Goal: Task Accomplishment & Management: Manage account settings

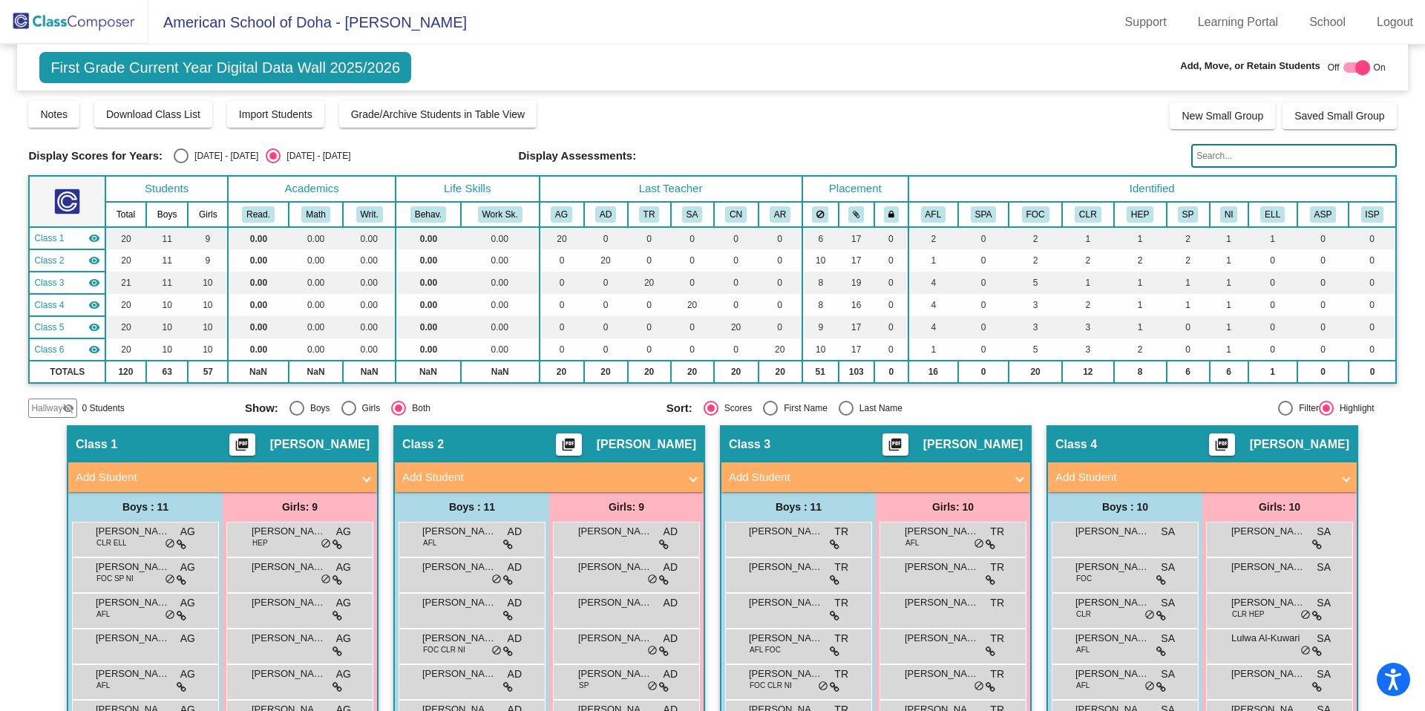
click at [99, 33] on img at bounding box center [74, 22] width 148 height 44
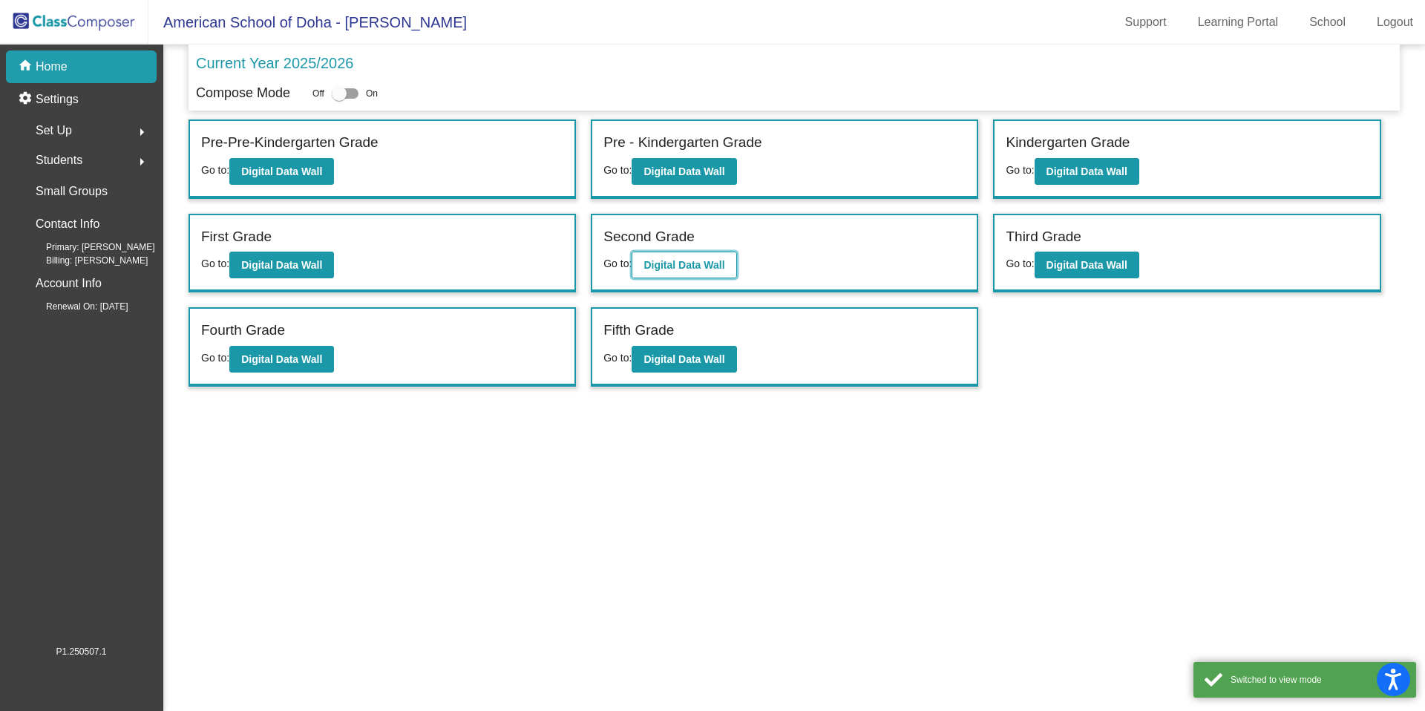
click at [732, 263] on button "Digital Data Wall" at bounding box center [683, 265] width 105 height 27
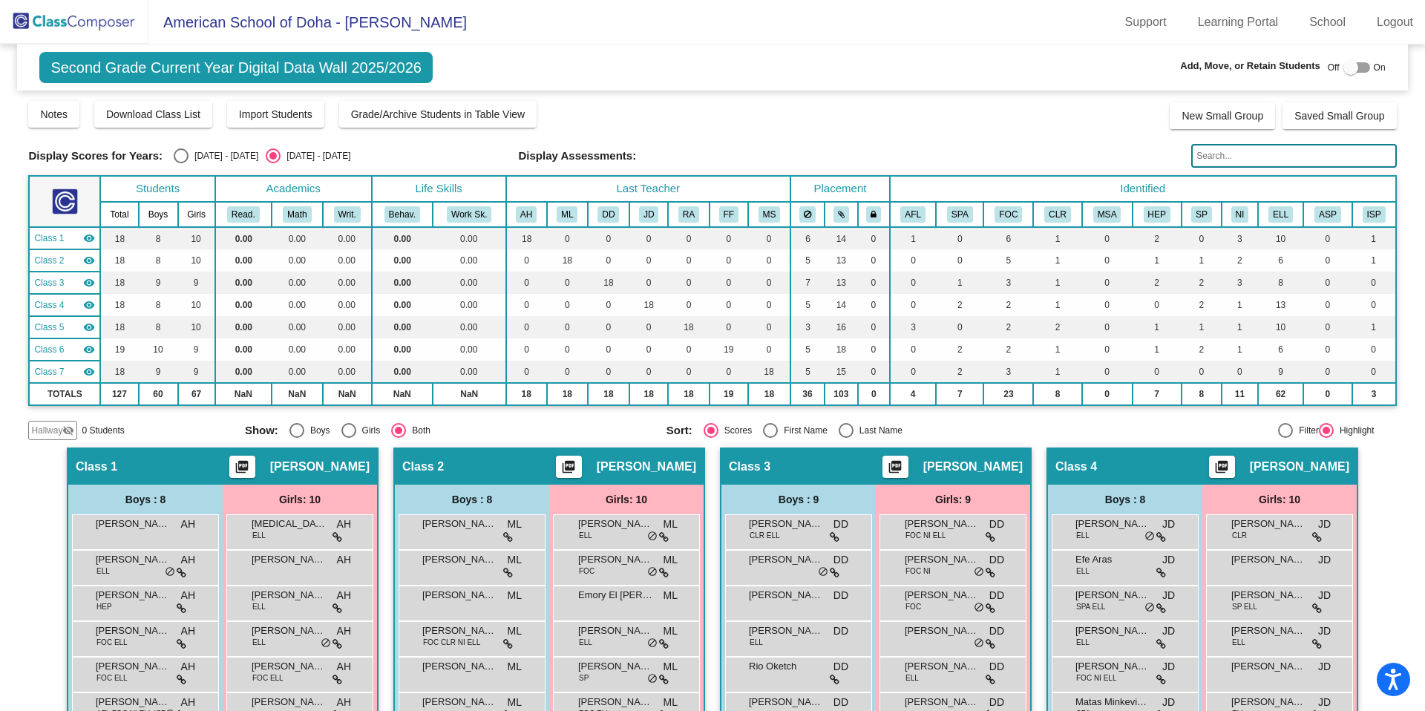
click at [110, 24] on img at bounding box center [74, 22] width 148 height 44
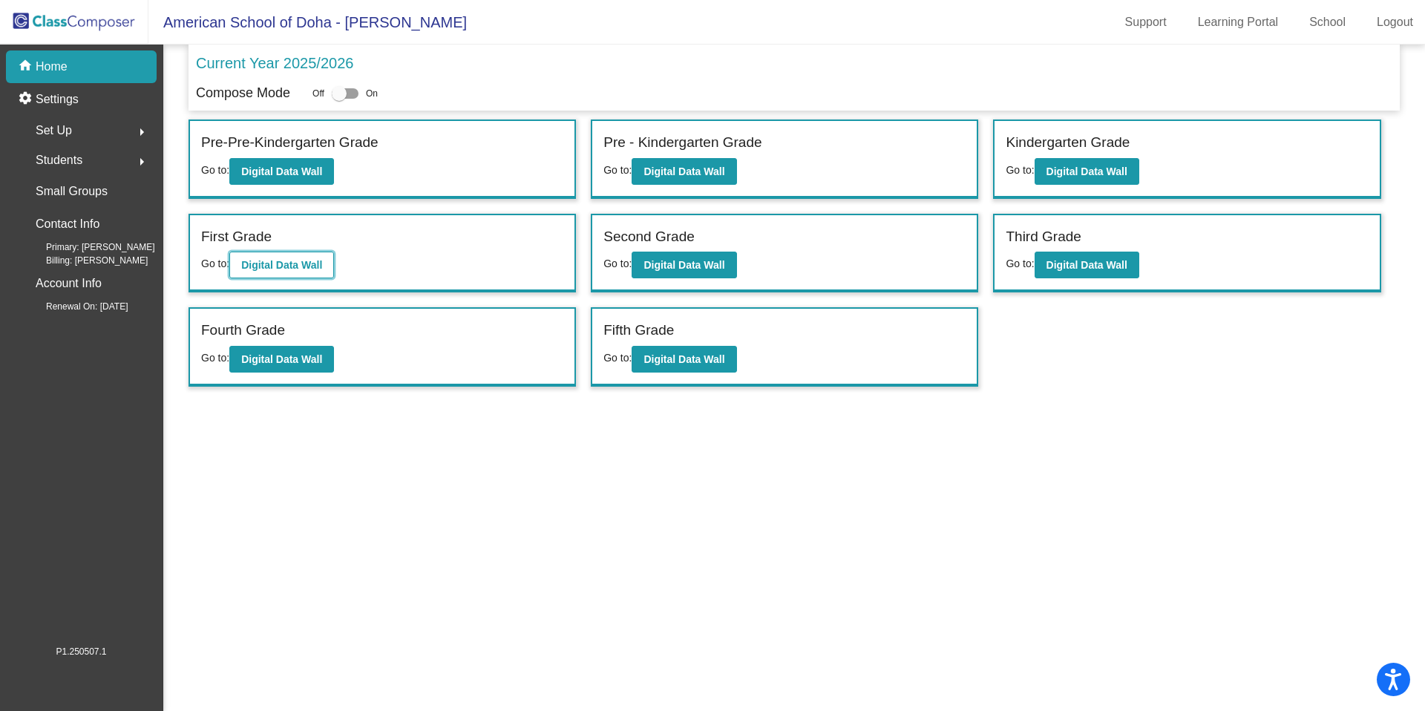
click at [295, 265] on b "Digital Data Wall" at bounding box center [281, 265] width 81 height 12
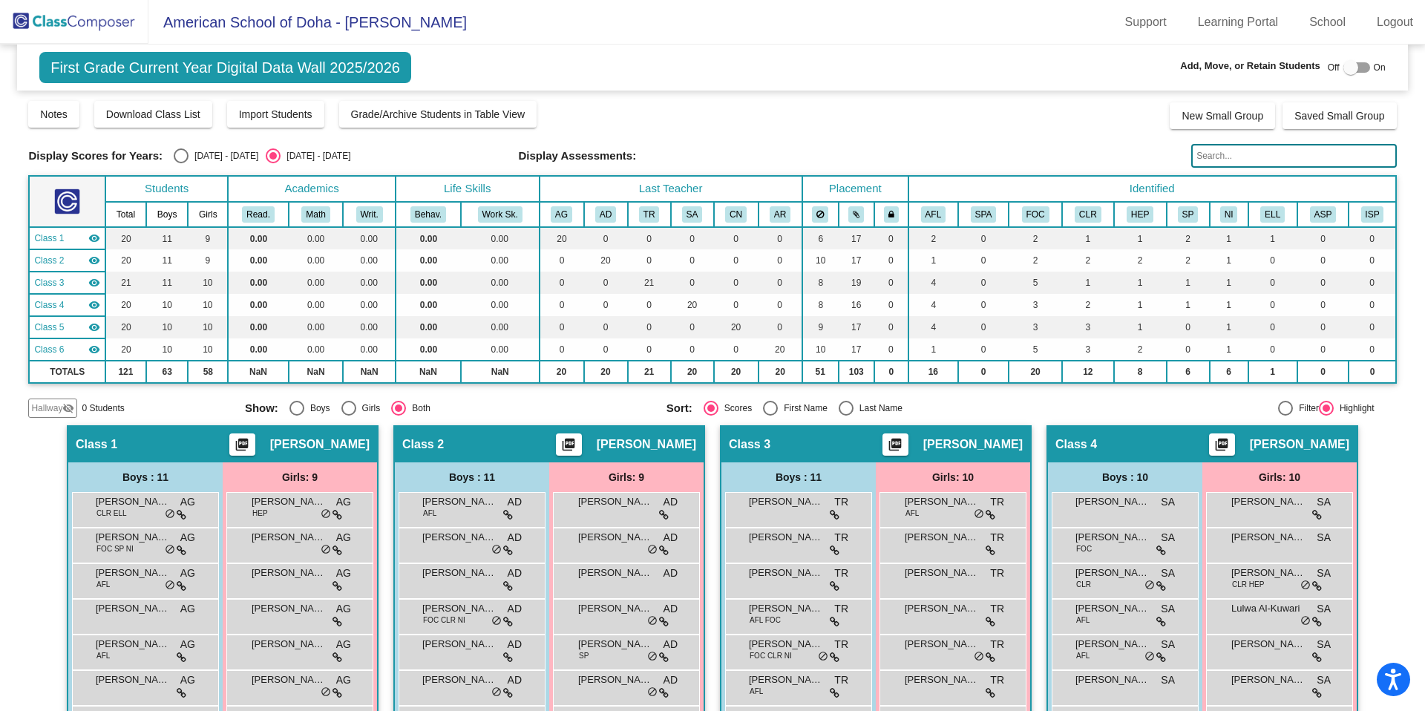
click at [96, 27] on img at bounding box center [74, 22] width 148 height 44
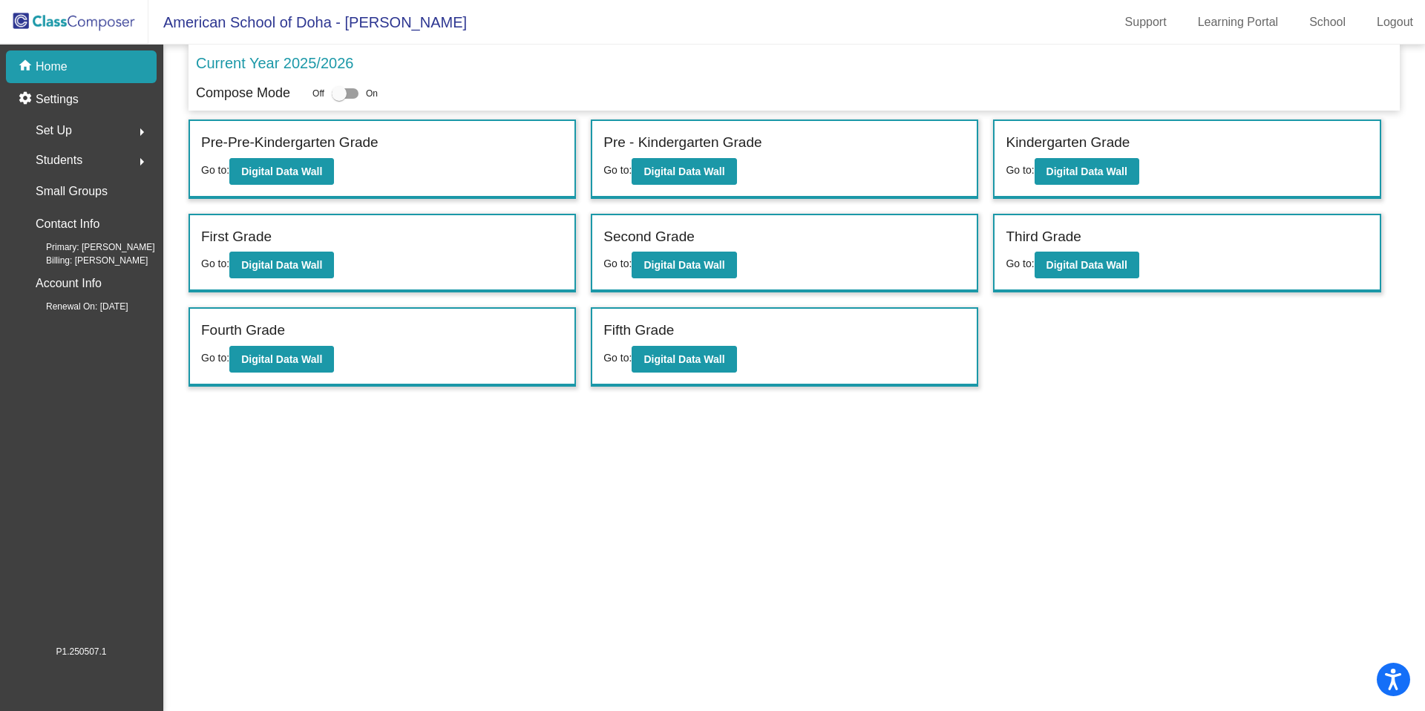
click at [749, 177] on div "Pre - Kindergarten Grade Go to: Digital Data Wall" at bounding box center [784, 159] width 384 height 76
click at [704, 169] on b "Digital Data Wall" at bounding box center [683, 171] width 81 height 12
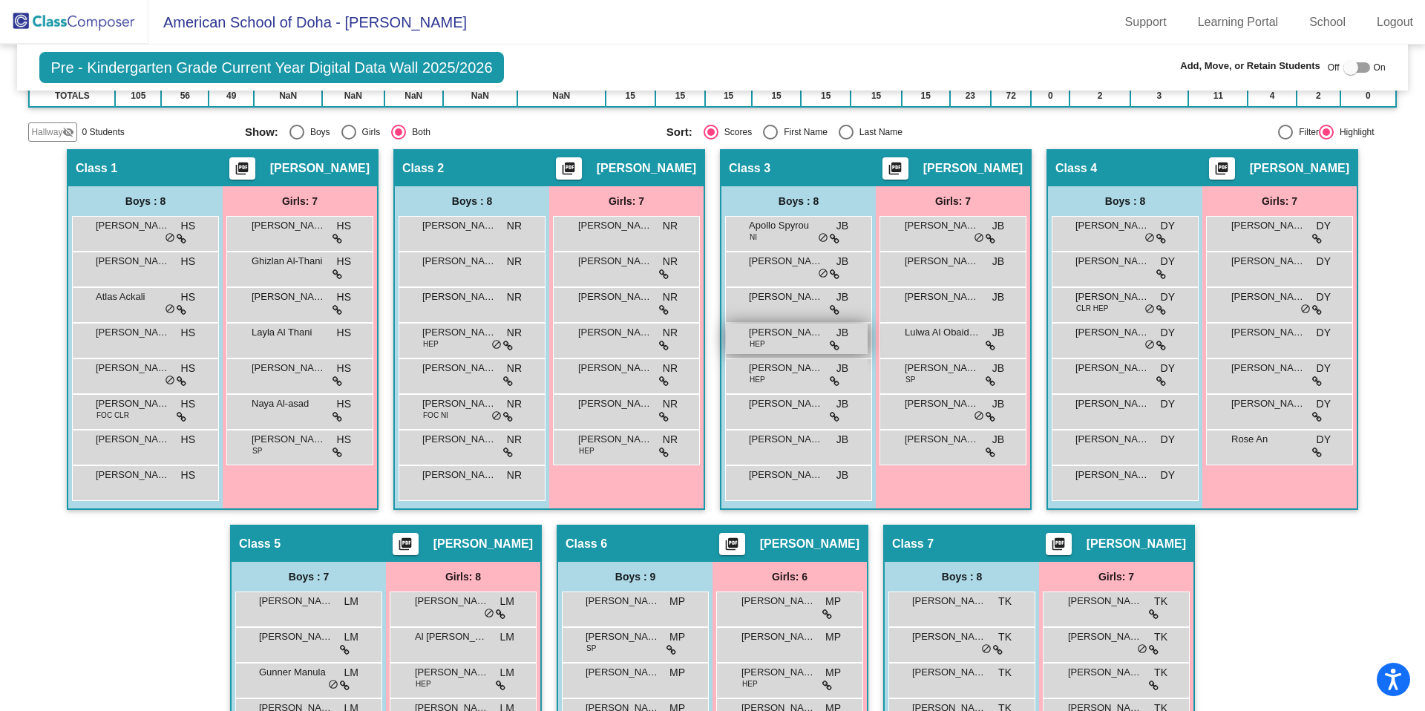
scroll to position [316, 0]
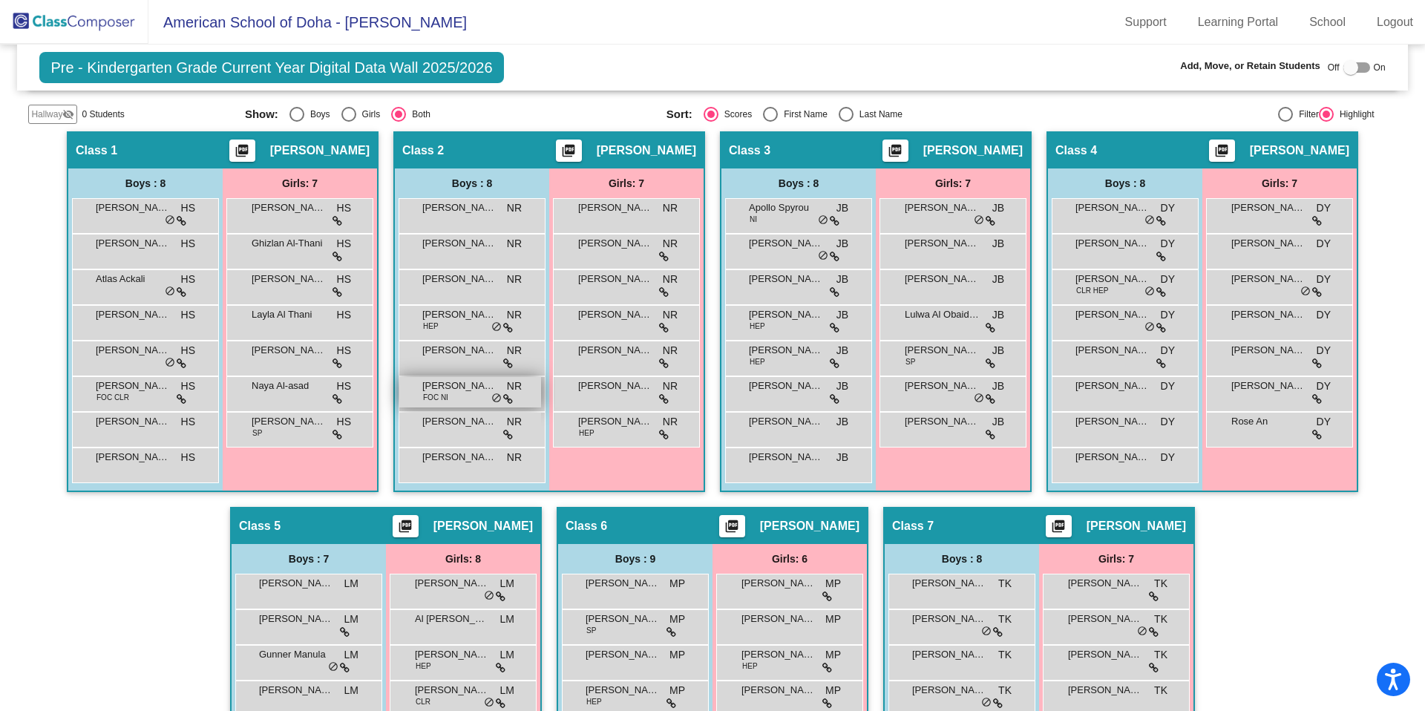
click at [456, 398] on div "[PERSON_NAME] FOC NI NR lock do_not_disturb_alt" at bounding box center [470, 392] width 142 height 30
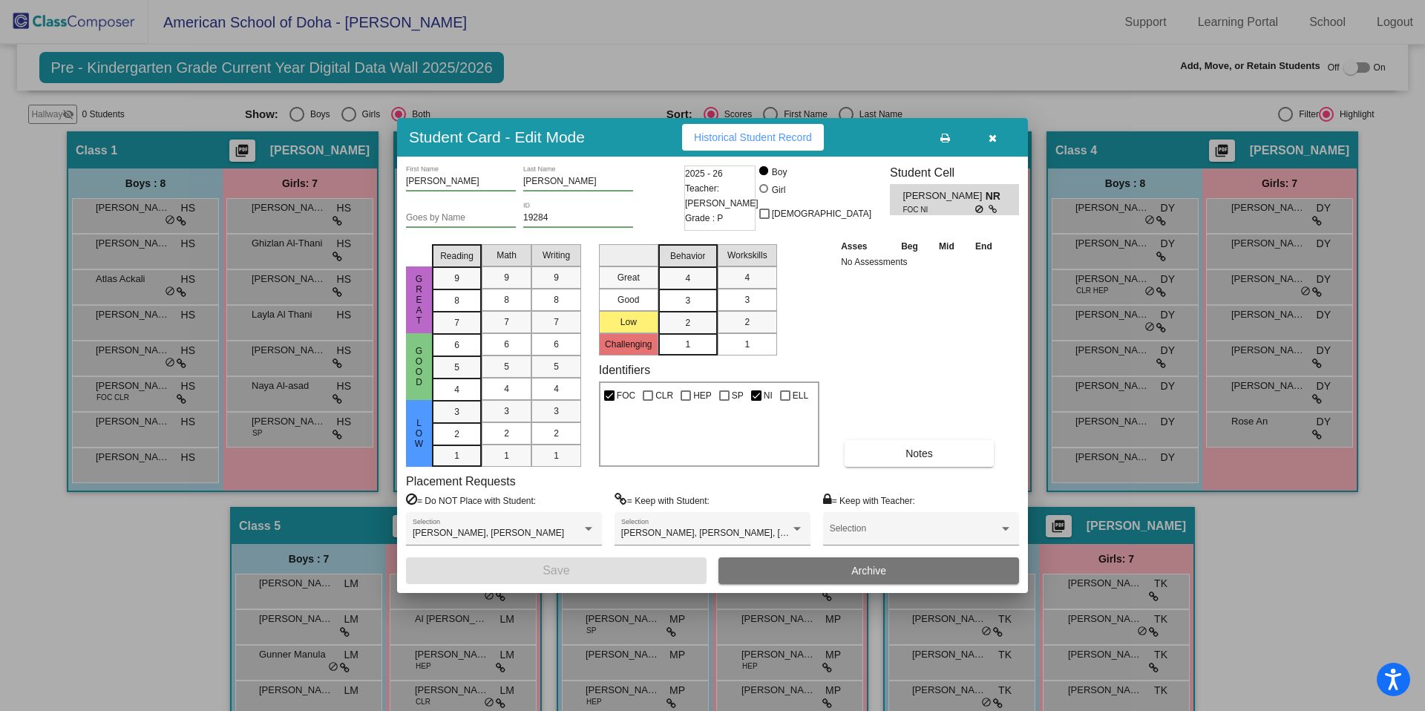
click at [993, 141] on icon "button" at bounding box center [992, 138] width 8 height 10
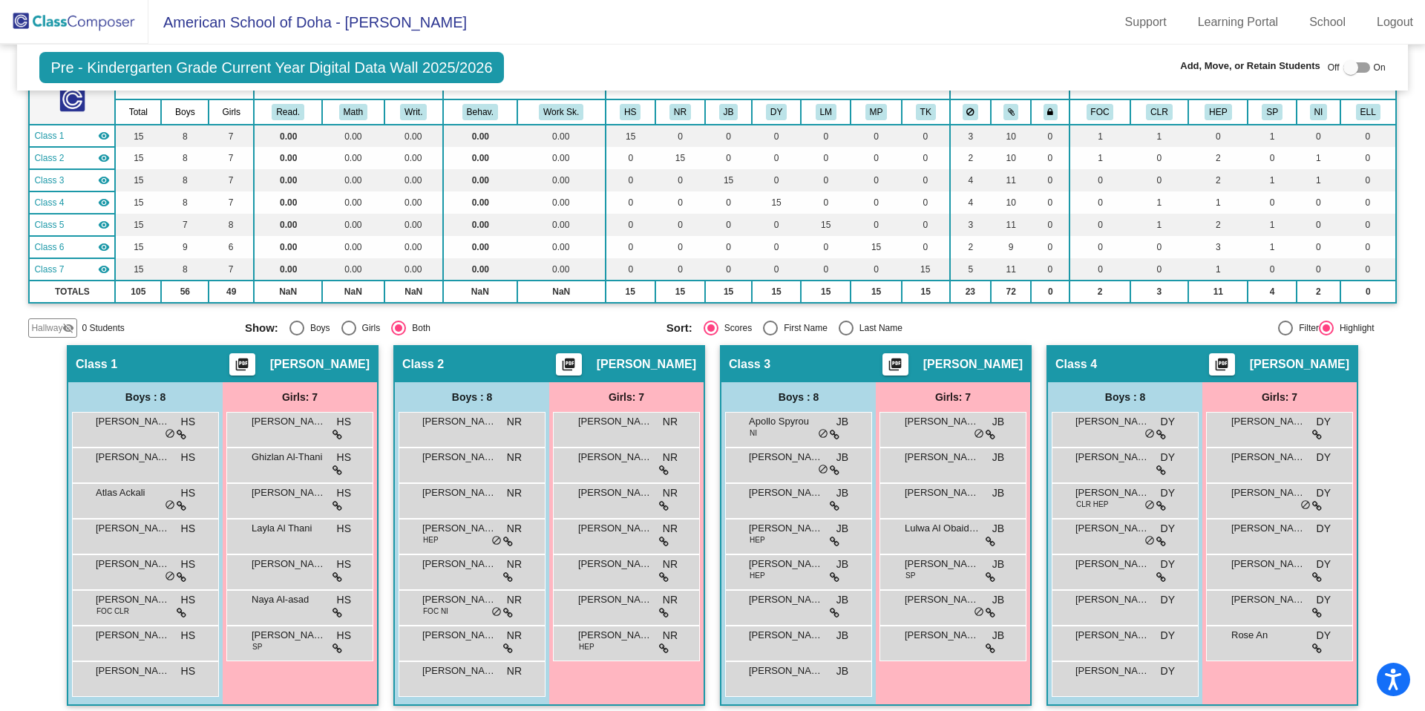
scroll to position [99, 0]
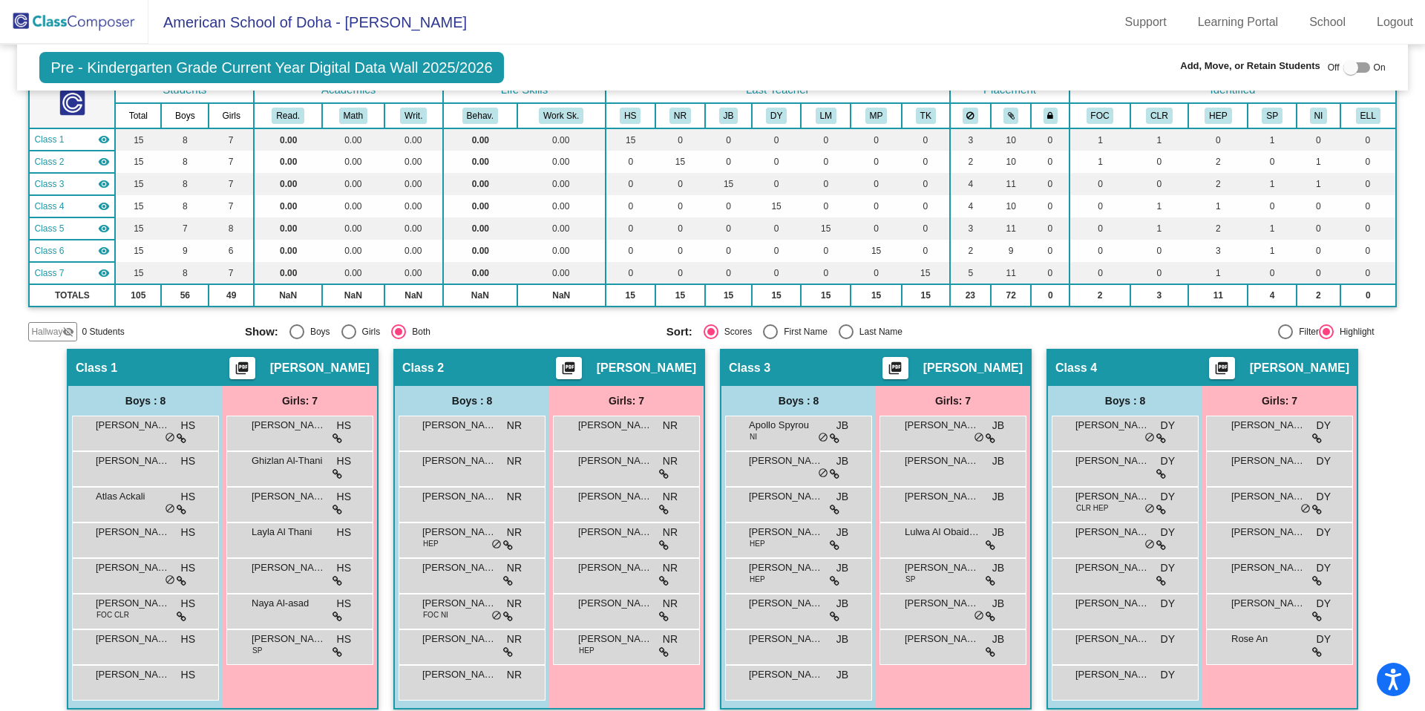
click at [53, 335] on span "Hallway" at bounding box center [46, 331] width 31 height 13
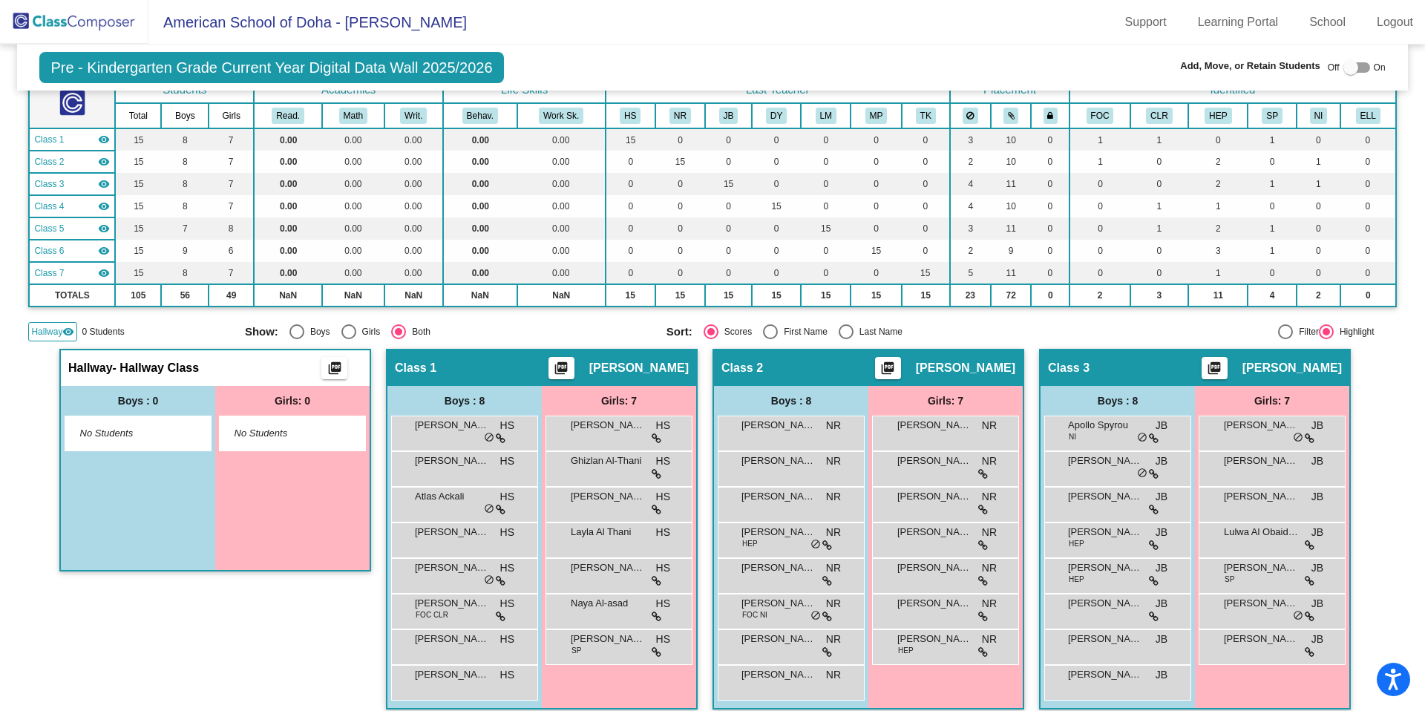
click at [51, 330] on span "Hallway" at bounding box center [46, 331] width 31 height 13
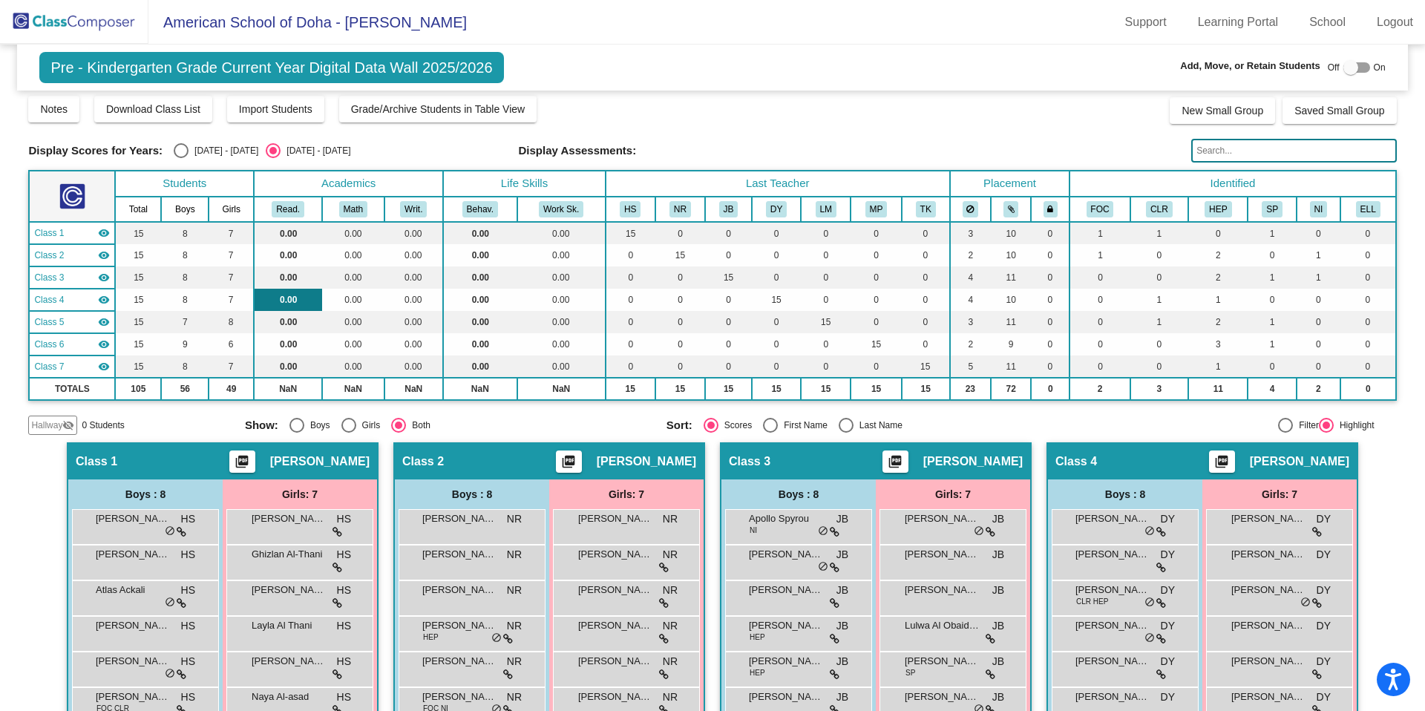
scroll to position [0, 0]
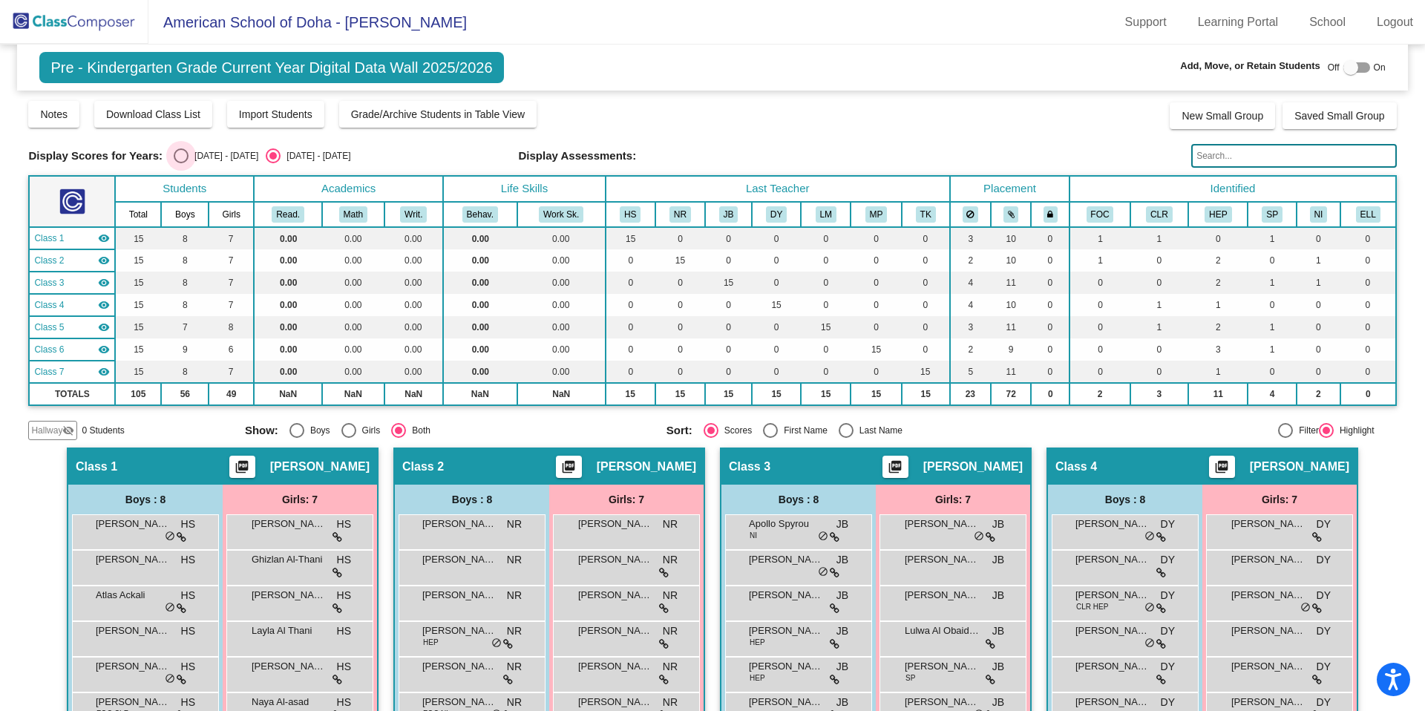
click at [188, 155] on div "[DATE] - [DATE]" at bounding box center [223, 155] width 70 height 13
click at [181, 163] on input "[DATE] - [DATE]" at bounding box center [180, 163] width 1 height 1
radio input "true"
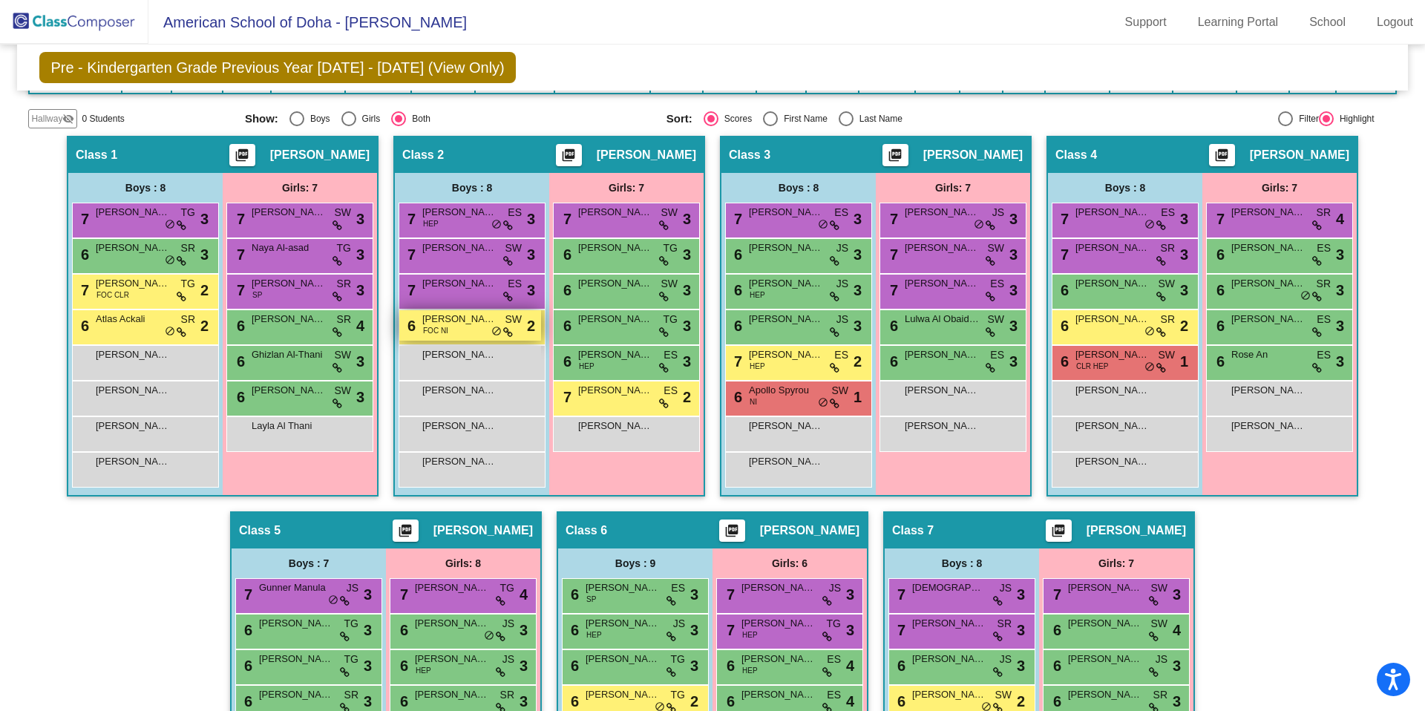
scroll to position [311, 0]
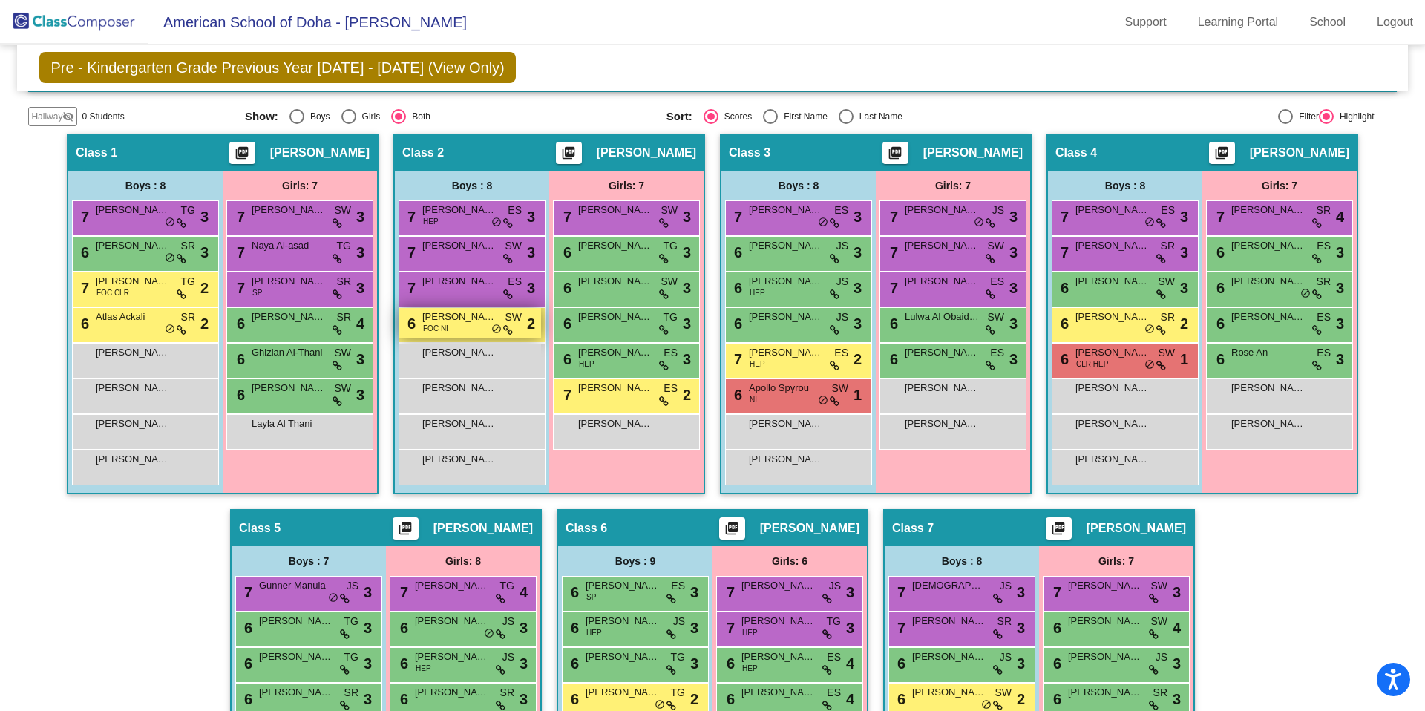
click at [493, 332] on span "do_not_disturb_alt" at bounding box center [496, 330] width 10 height 12
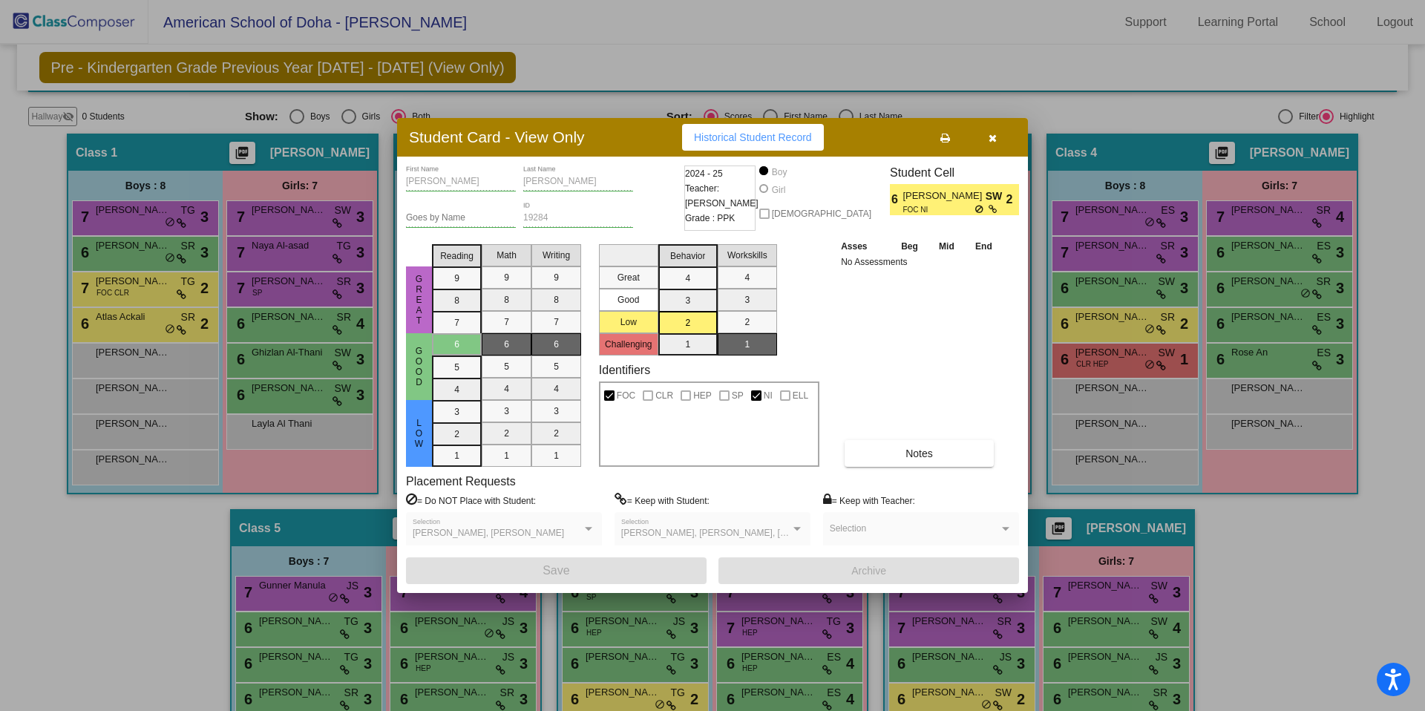
click at [994, 141] on icon "button" at bounding box center [992, 138] width 8 height 10
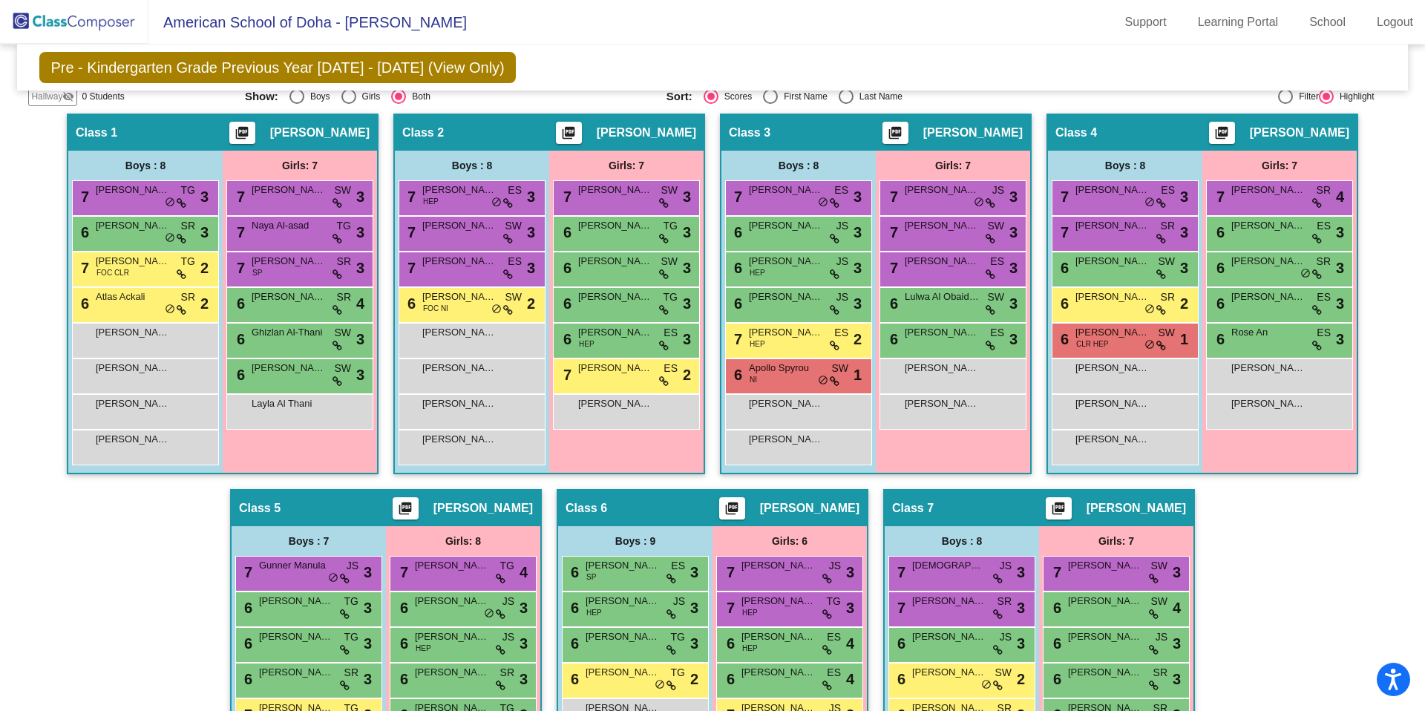
scroll to position [327, 0]
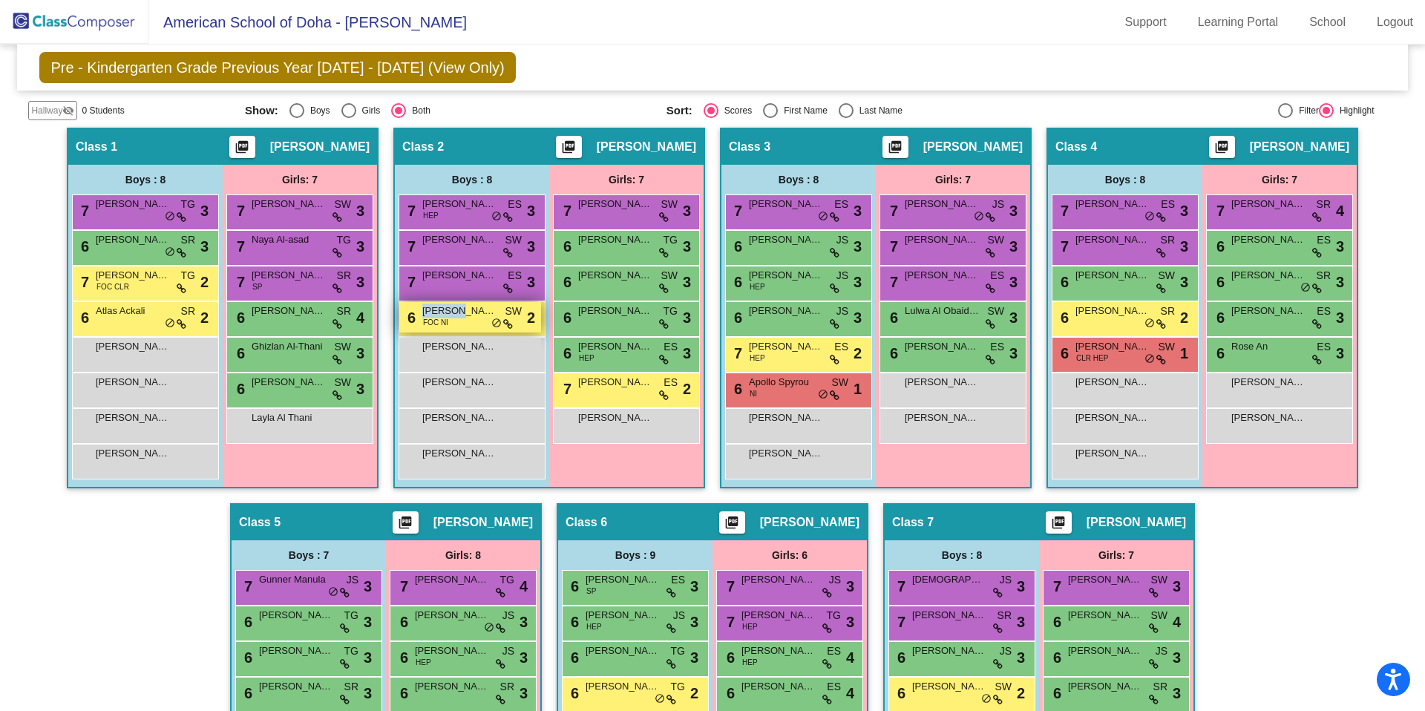
drag, startPoint x: 450, startPoint y: 309, endPoint x: 473, endPoint y: 322, distance: 26.9
click at [473, 322] on div "6 [PERSON_NAME] [PERSON_NAME] FOC NI SW lock do_not_disturb_alt 2" at bounding box center [470, 317] width 142 height 30
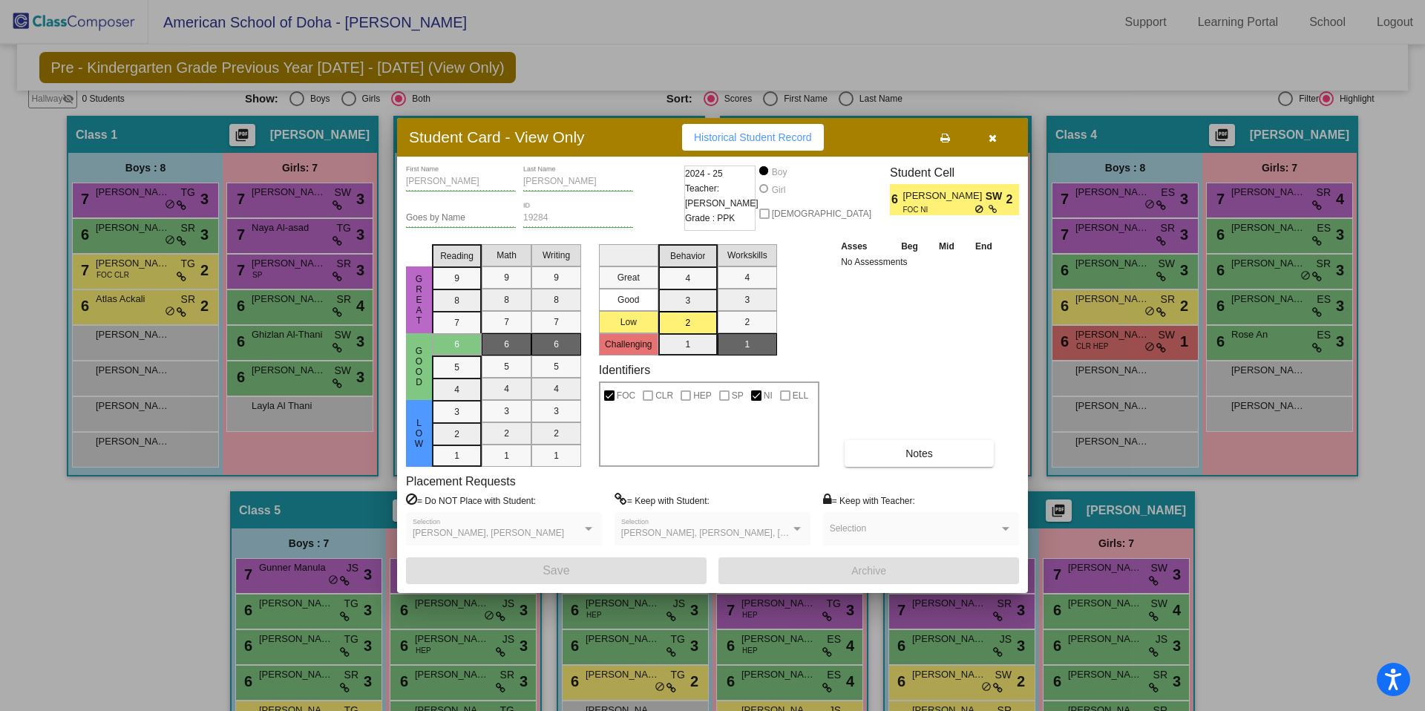
click at [994, 135] on icon "button" at bounding box center [992, 138] width 8 height 10
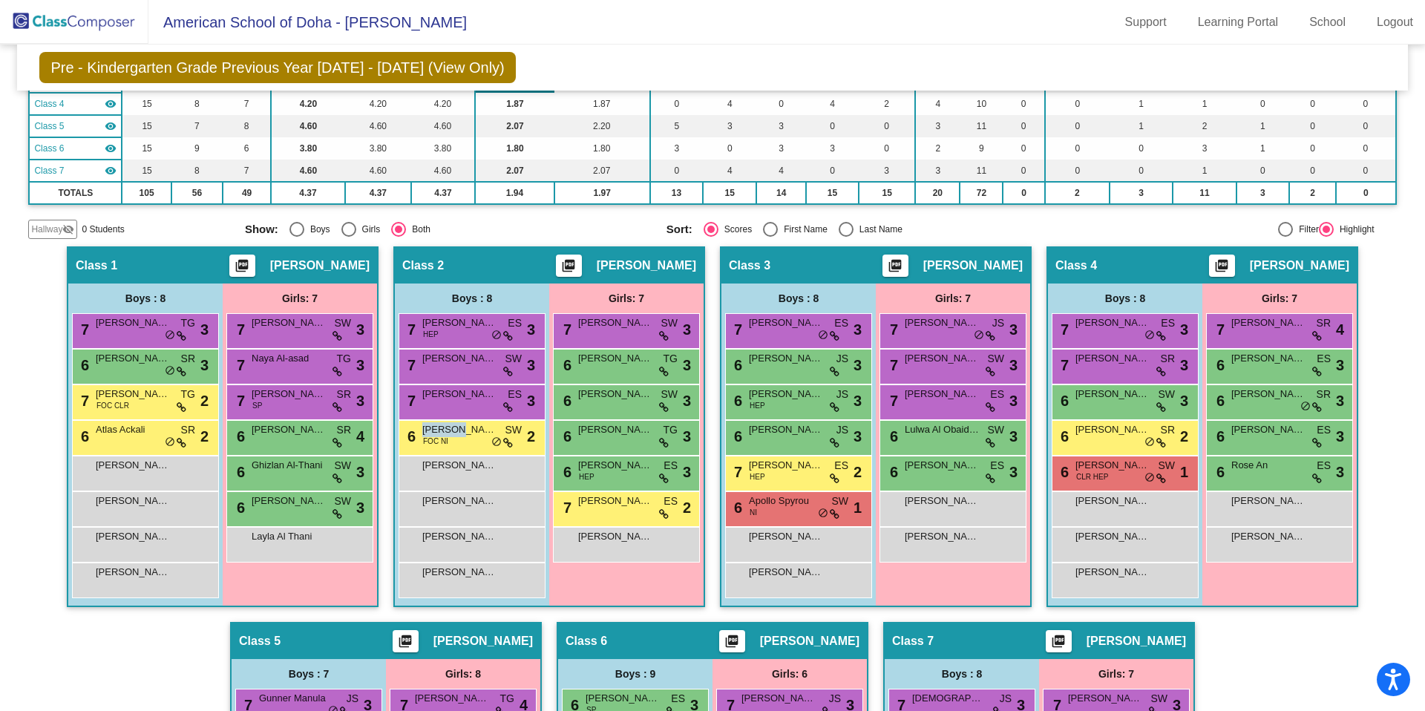
scroll to position [0, 0]
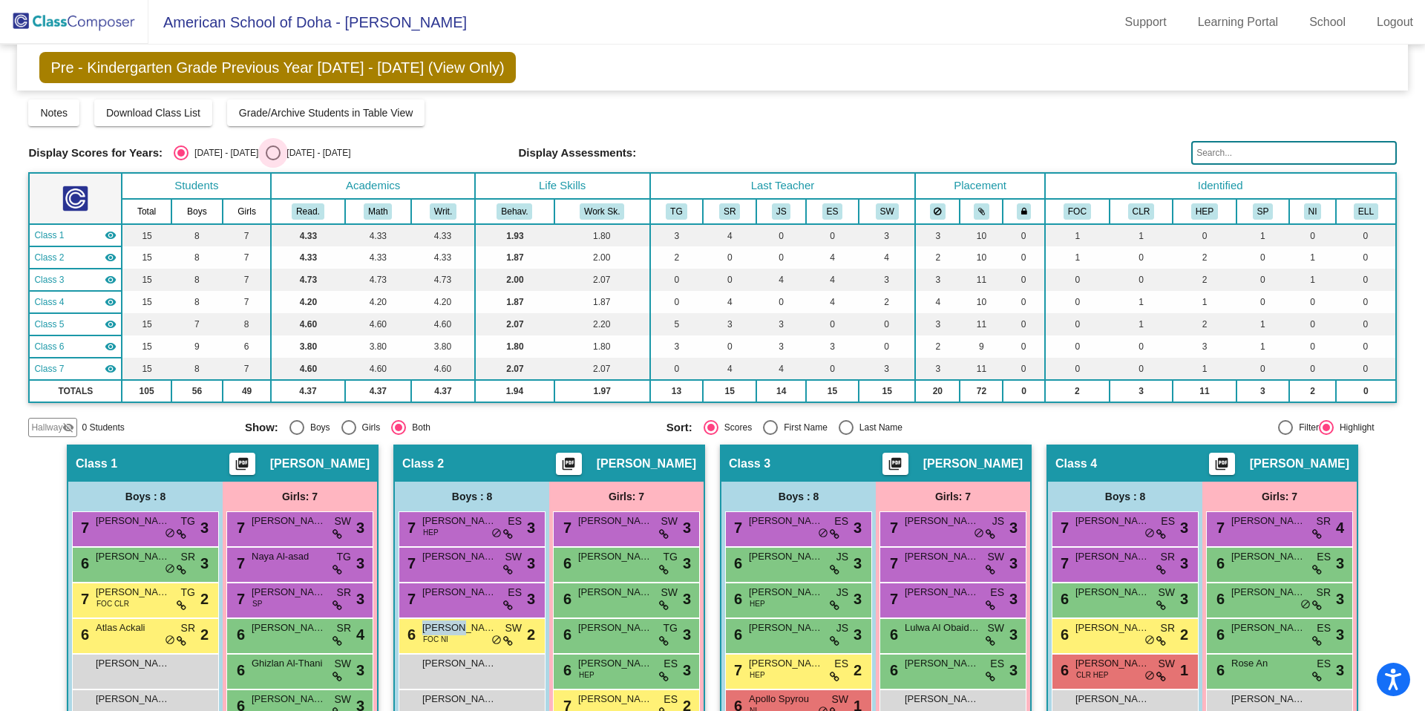
click at [266, 153] on div "Select an option" at bounding box center [273, 152] width 15 height 15
click at [272, 160] on input "[DATE] - [DATE]" at bounding box center [272, 160] width 1 height 1
radio input "true"
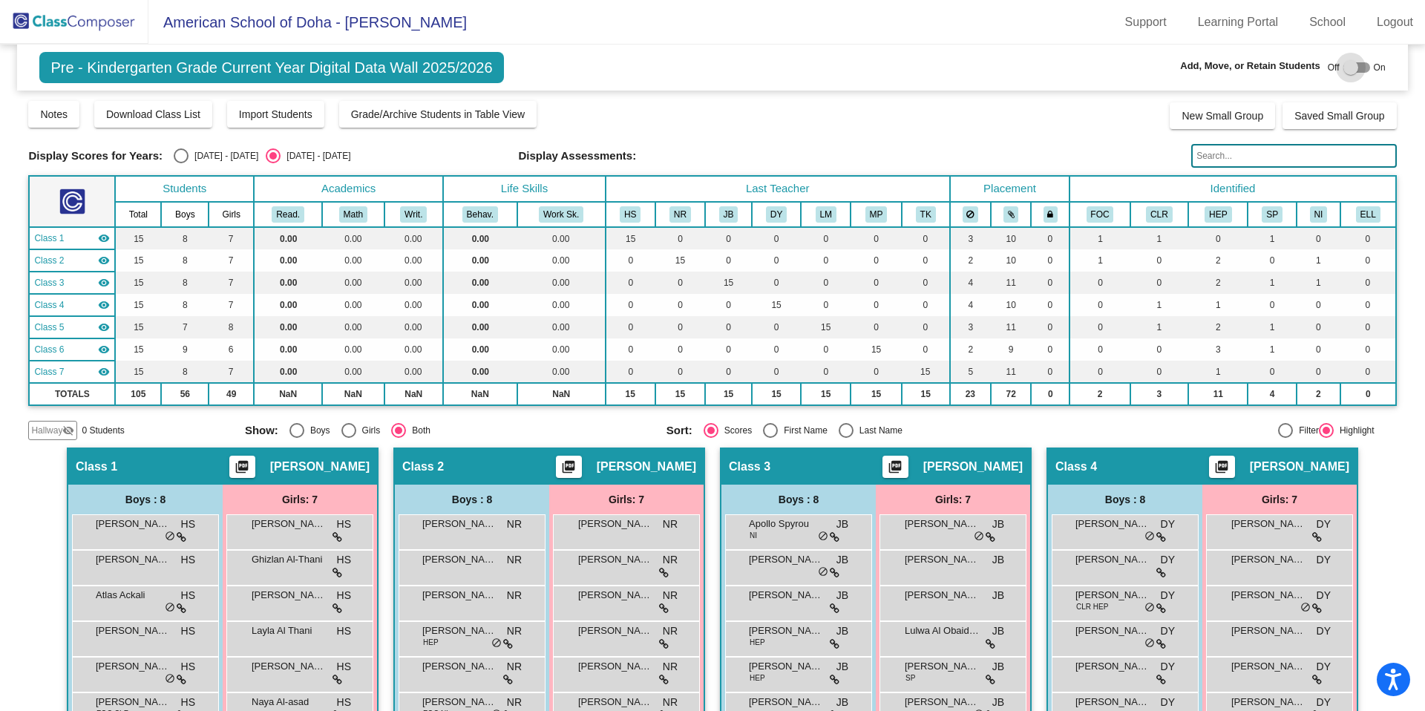
click at [1350, 68] on div at bounding box center [1350, 67] width 15 height 15
checkbox input "true"
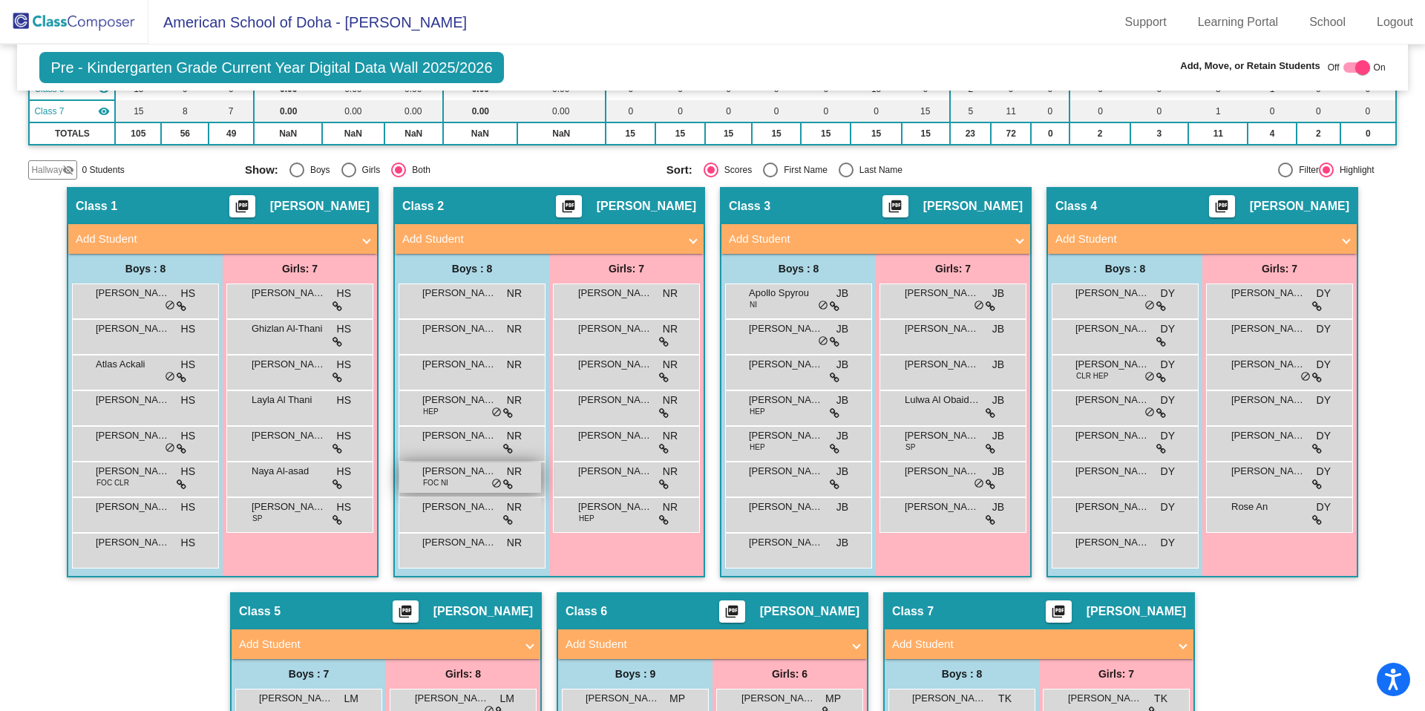
scroll to position [266, 0]
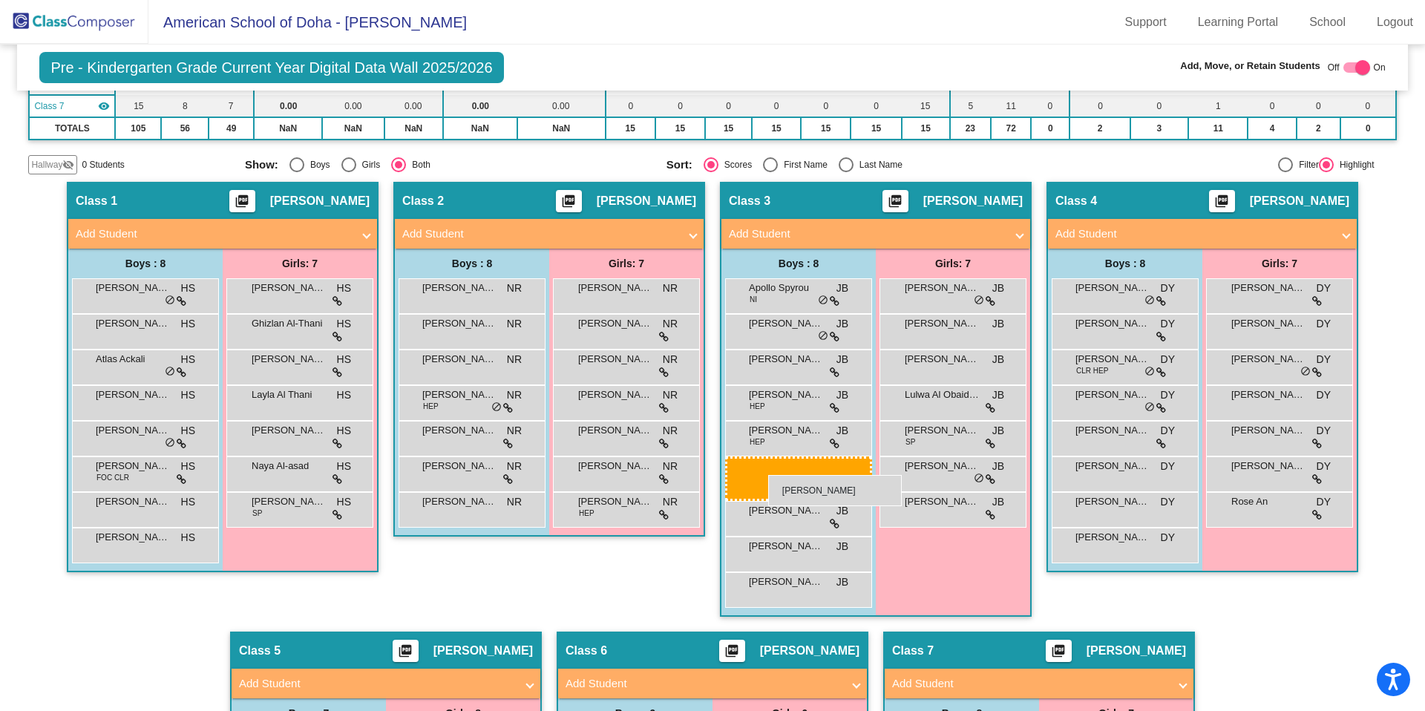
drag, startPoint x: 423, startPoint y: 476, endPoint x: 768, endPoint y: 475, distance: 345.0
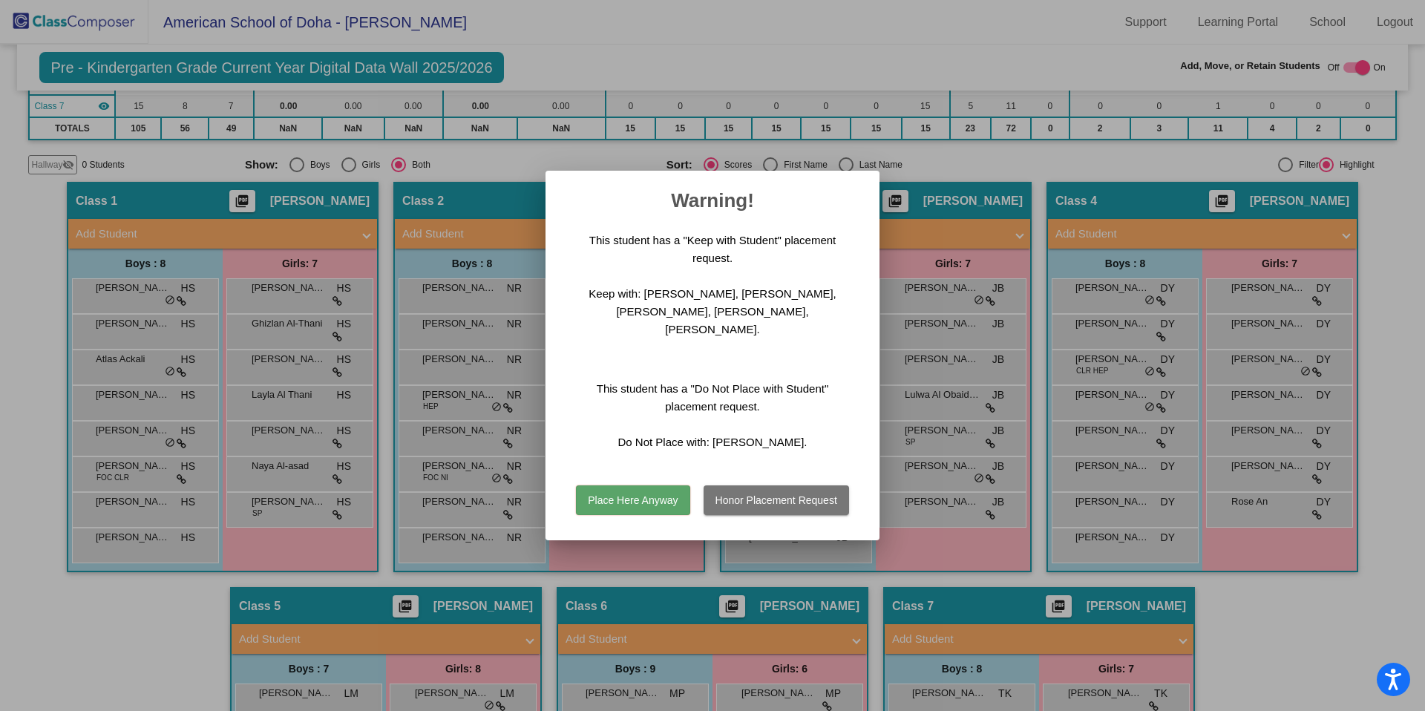
click at [632, 494] on button "Place Here Anyway" at bounding box center [633, 500] width 114 height 30
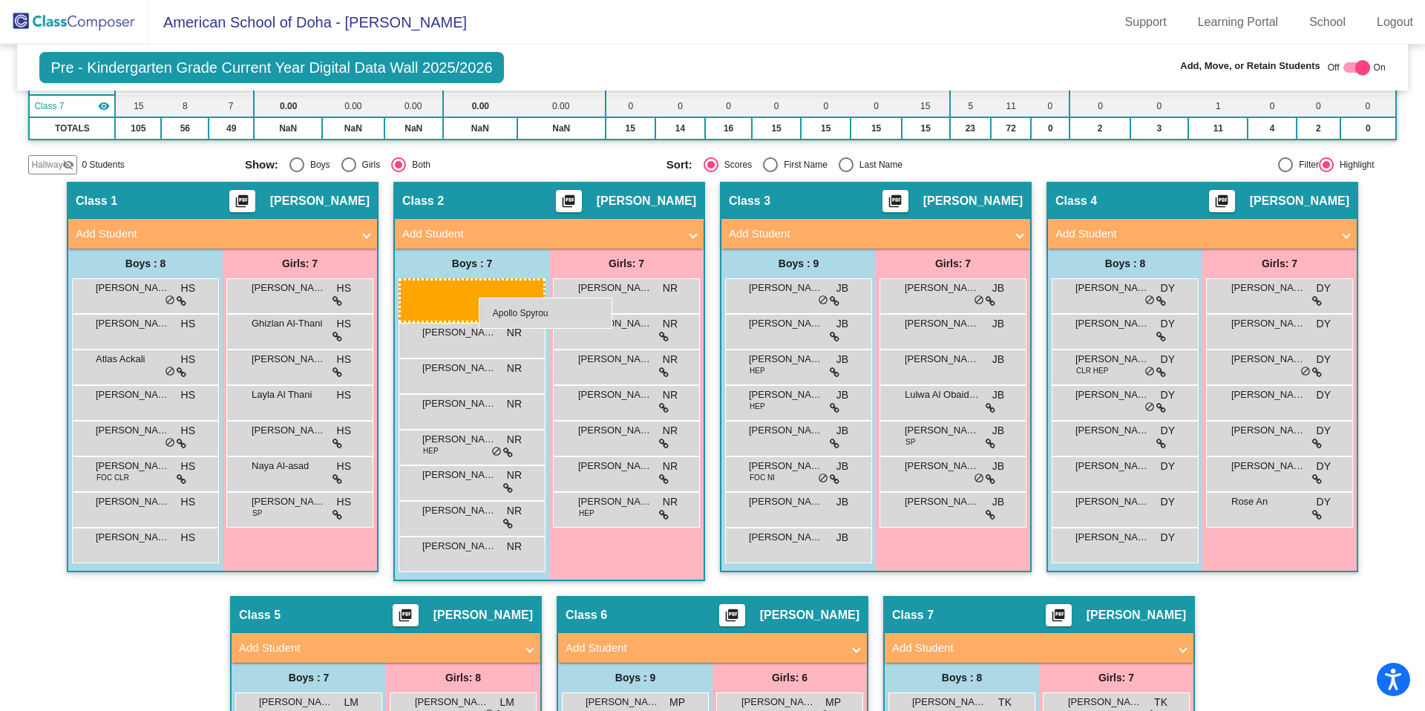
drag, startPoint x: 769, startPoint y: 295, endPoint x: 479, endPoint y: 298, distance: 290.1
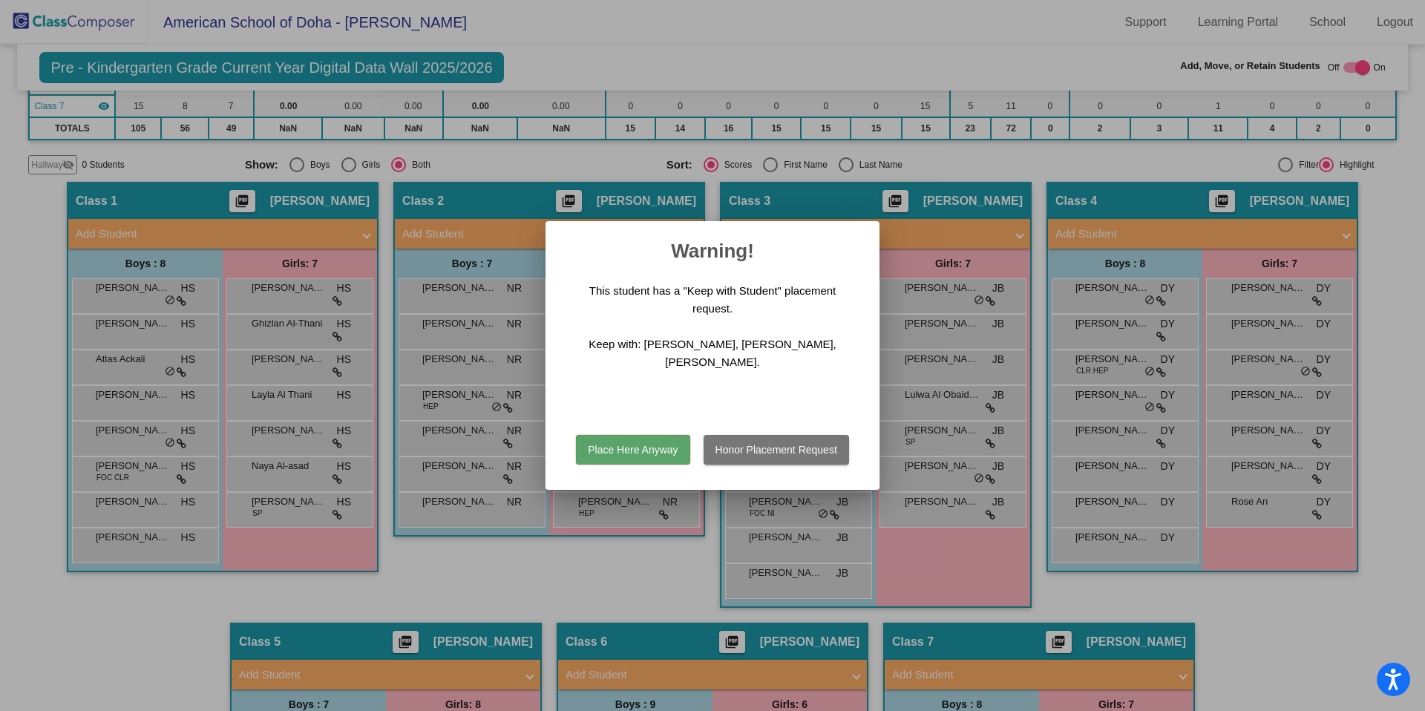
click at [623, 450] on button "Place Here Anyway" at bounding box center [633, 450] width 114 height 30
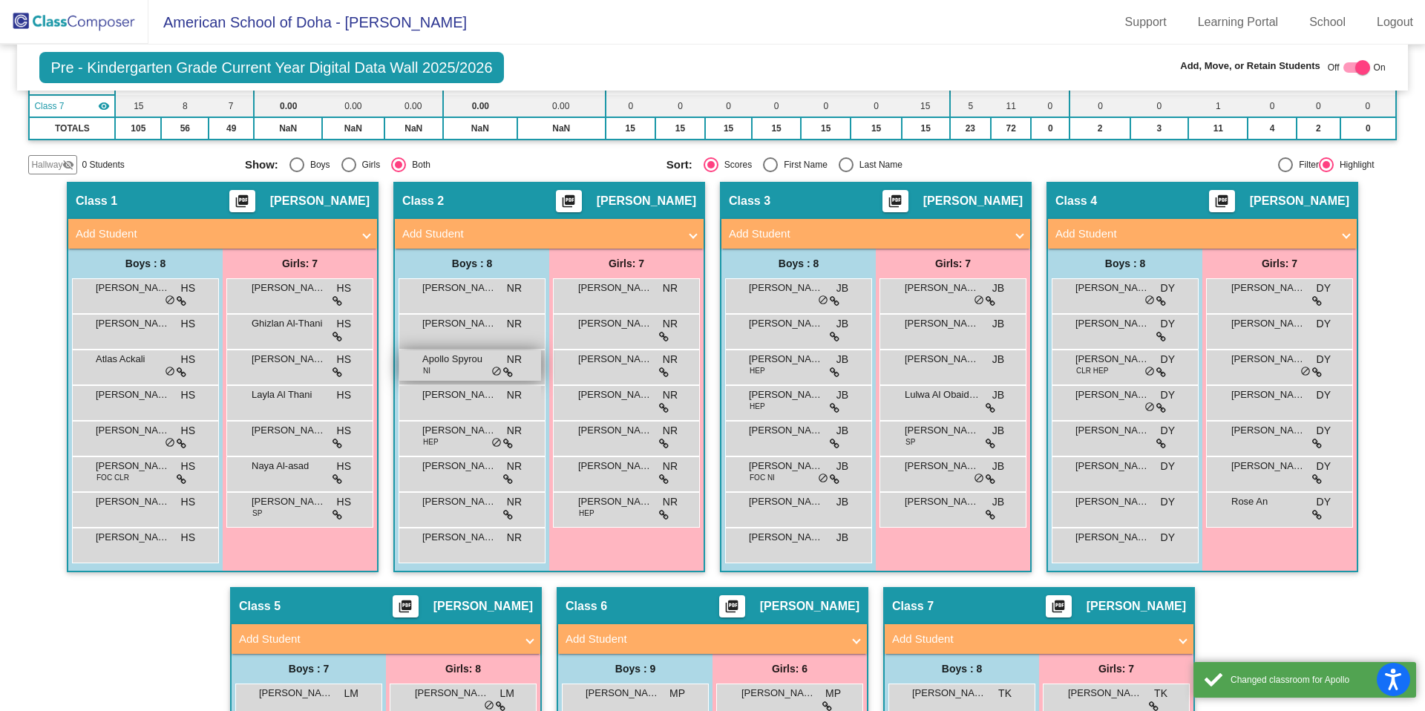
click at [491, 370] on span "do_not_disturb_alt" at bounding box center [496, 372] width 10 height 12
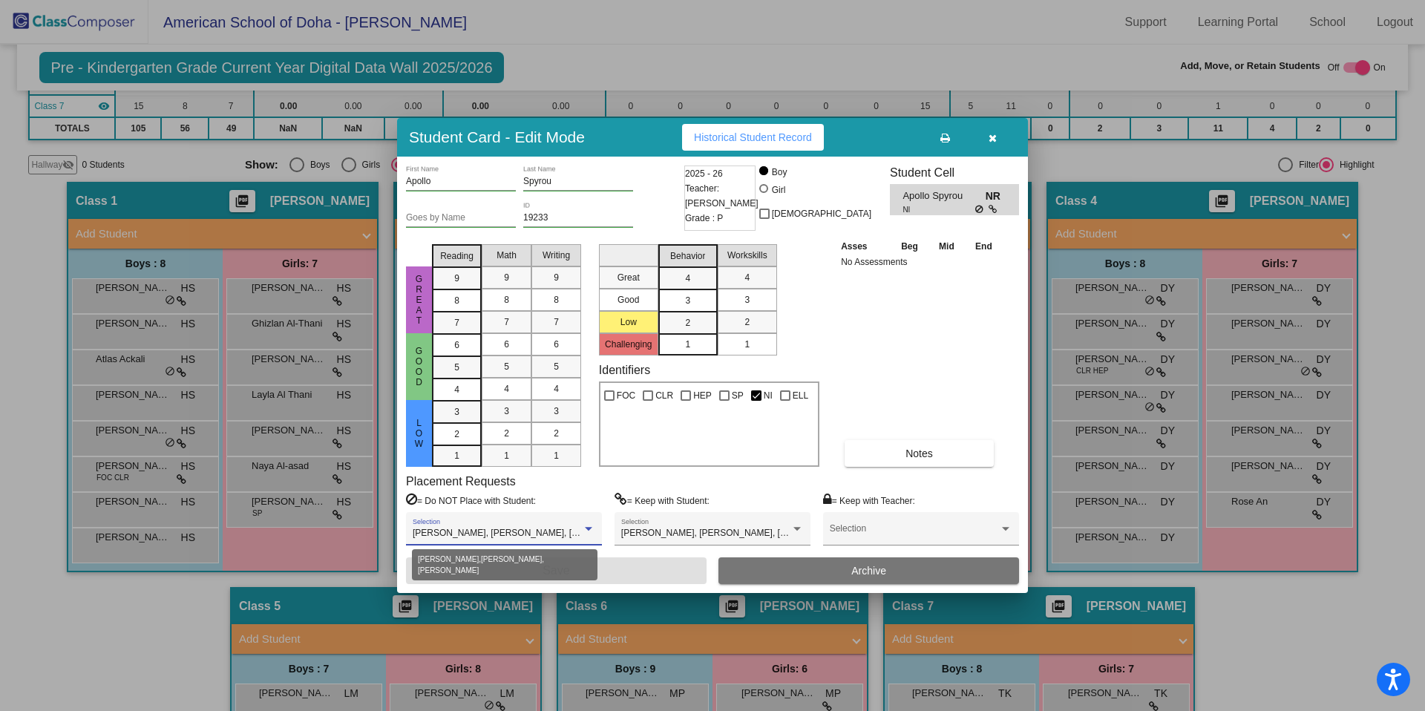
click at [588, 527] on div at bounding box center [588, 529] width 7 height 4
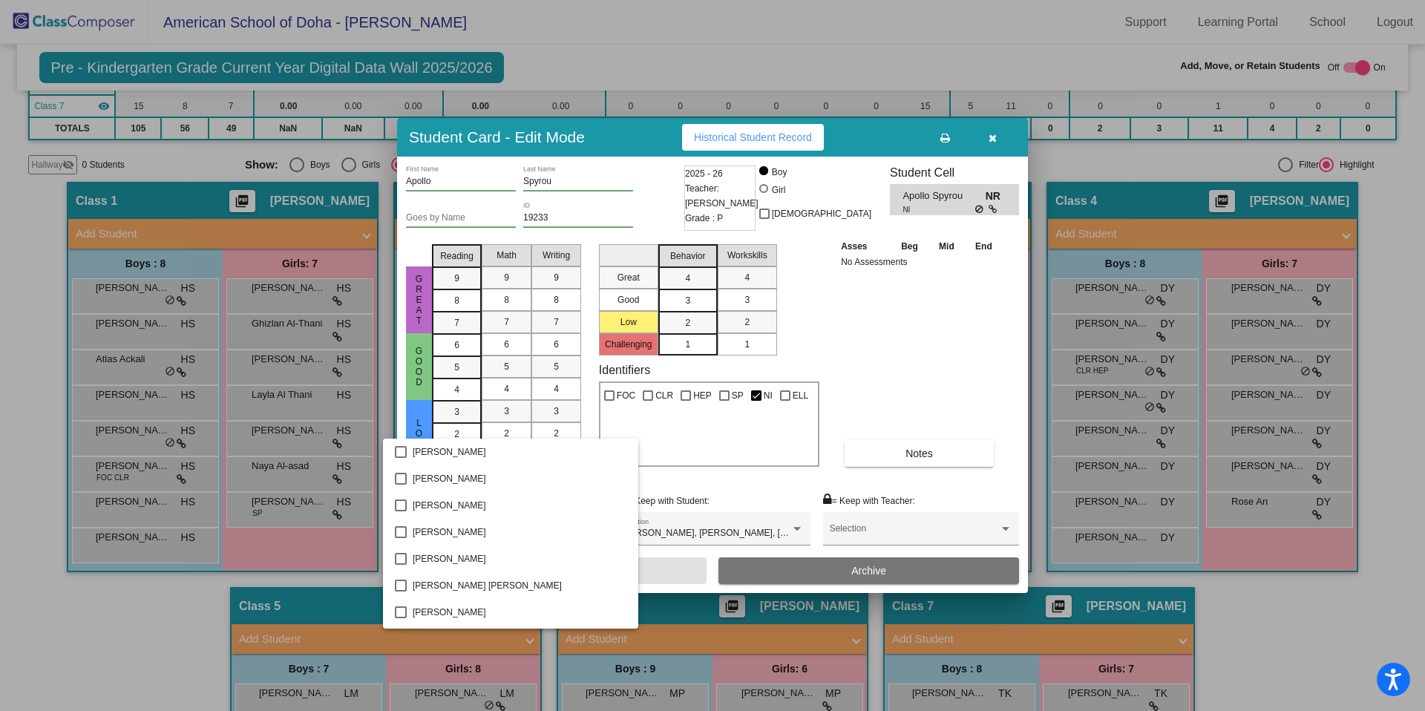
scroll to position [613, 0]
click at [703, 487] on div at bounding box center [712, 355] width 1425 height 711
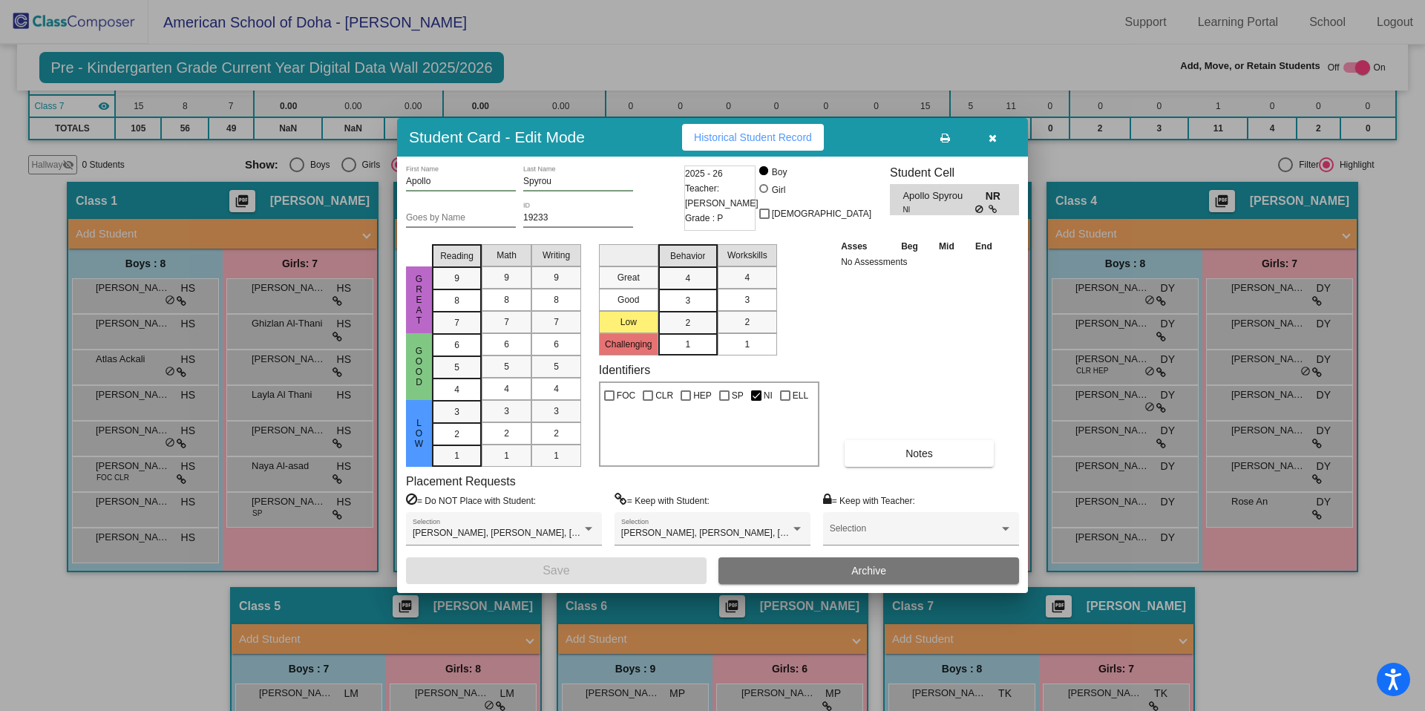
click at [993, 142] on icon "button" at bounding box center [992, 138] width 8 height 10
